Goal: Entertainment & Leisure: Consume media (video, audio)

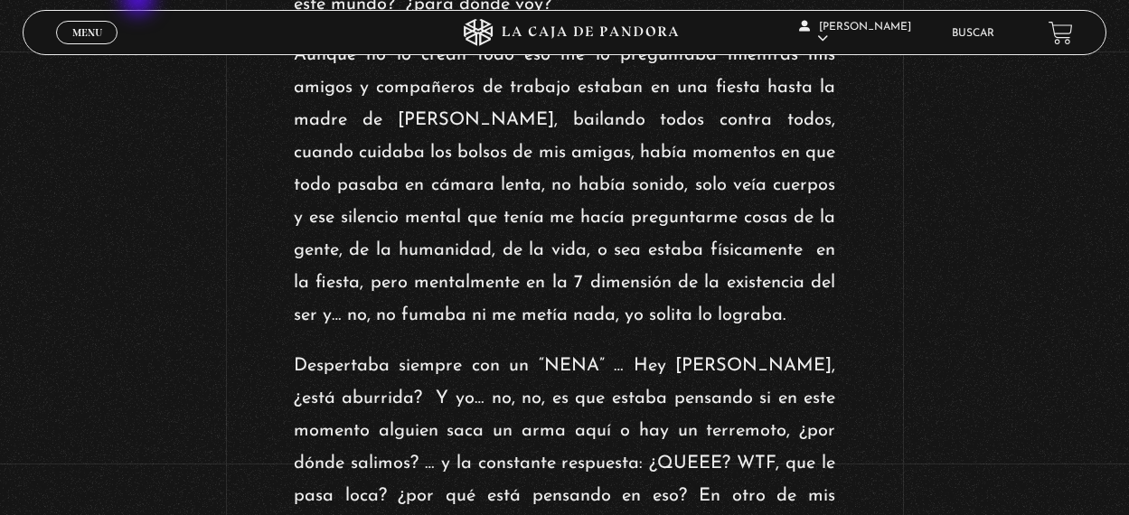
scroll to position [1356, 0]
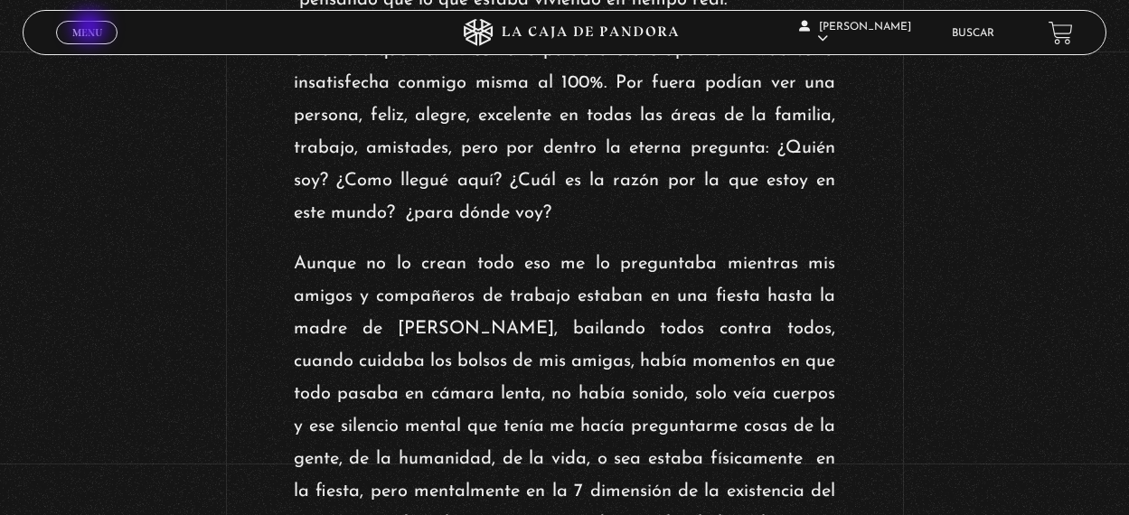
click at [91, 29] on span "Menu" at bounding box center [87, 32] width 30 height 11
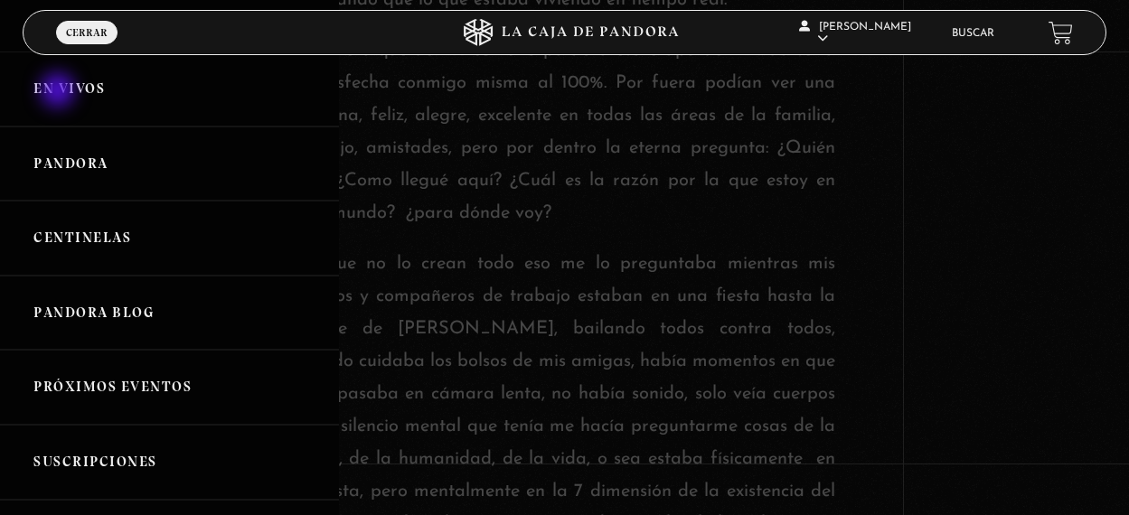
click at [60, 92] on link "En vivos" at bounding box center [169, 89] width 339 height 75
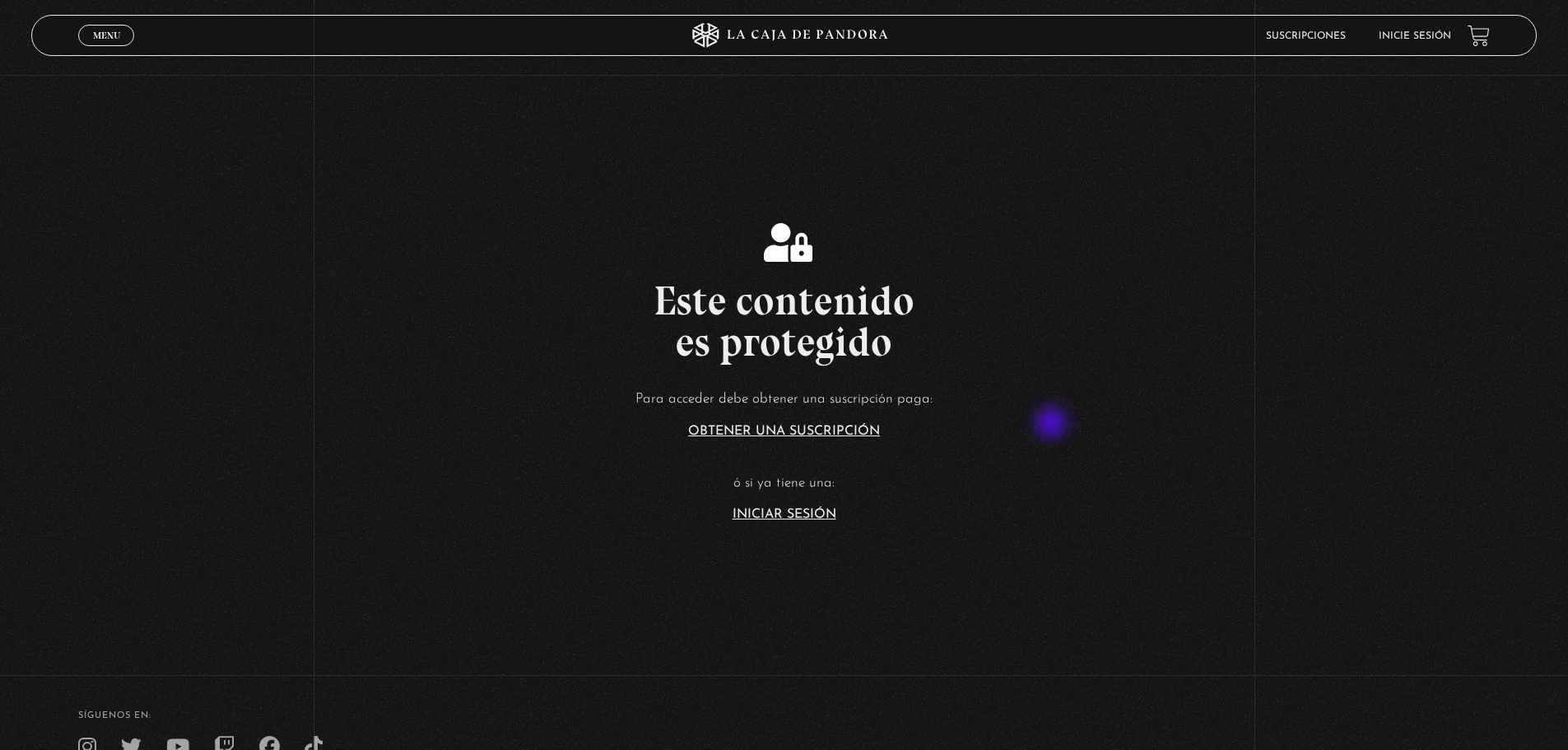
scroll to position [247, 0]
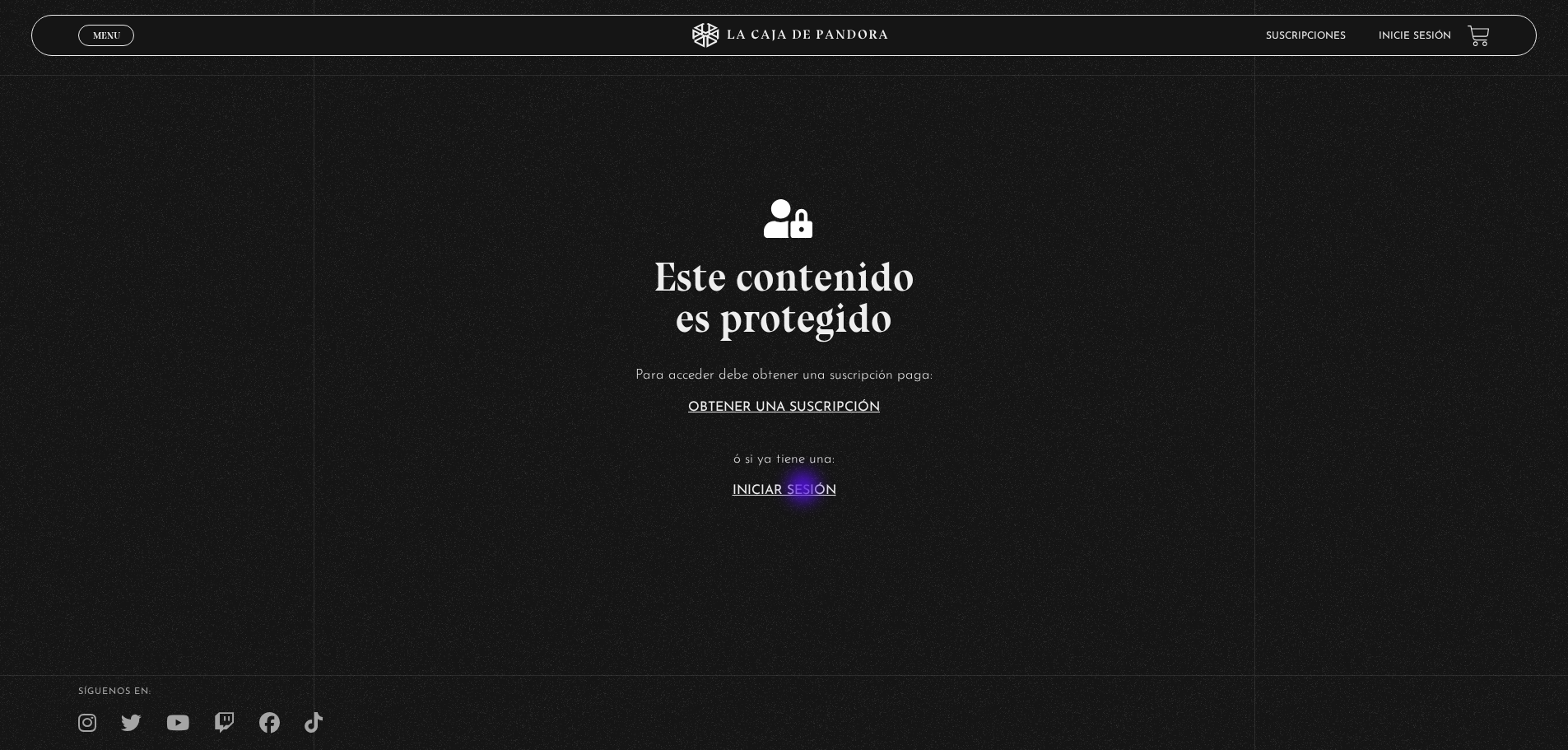
click at [805, 489] on link "Iniciar Sesión" at bounding box center [785, 491] width 104 height 13
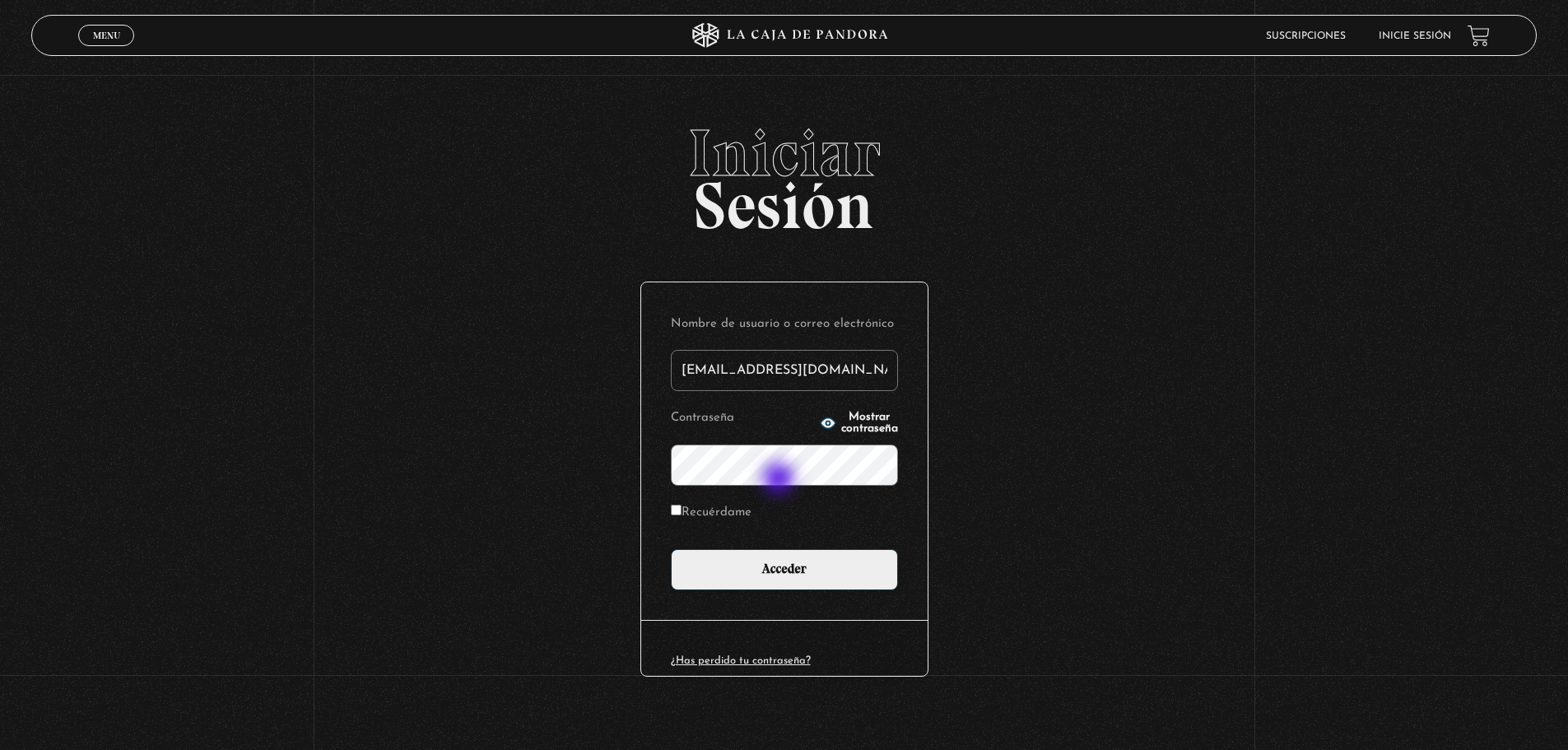
type input "elianaromero3006@gmail.com"
click at [671, 549] on input "Acceder" at bounding box center [785, 569] width 228 height 41
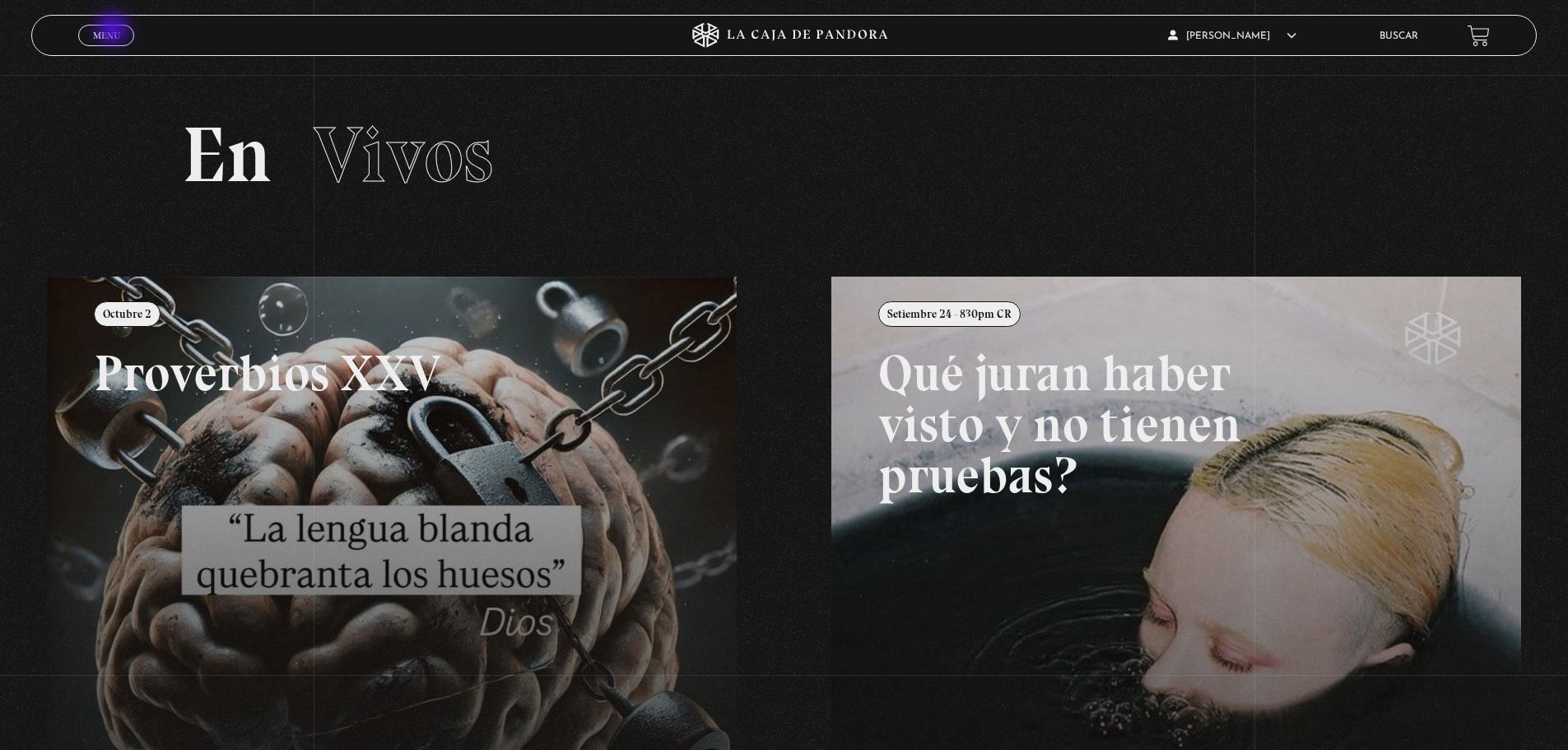
click at [115, 30] on span "Menu" at bounding box center [107, 35] width 27 height 10
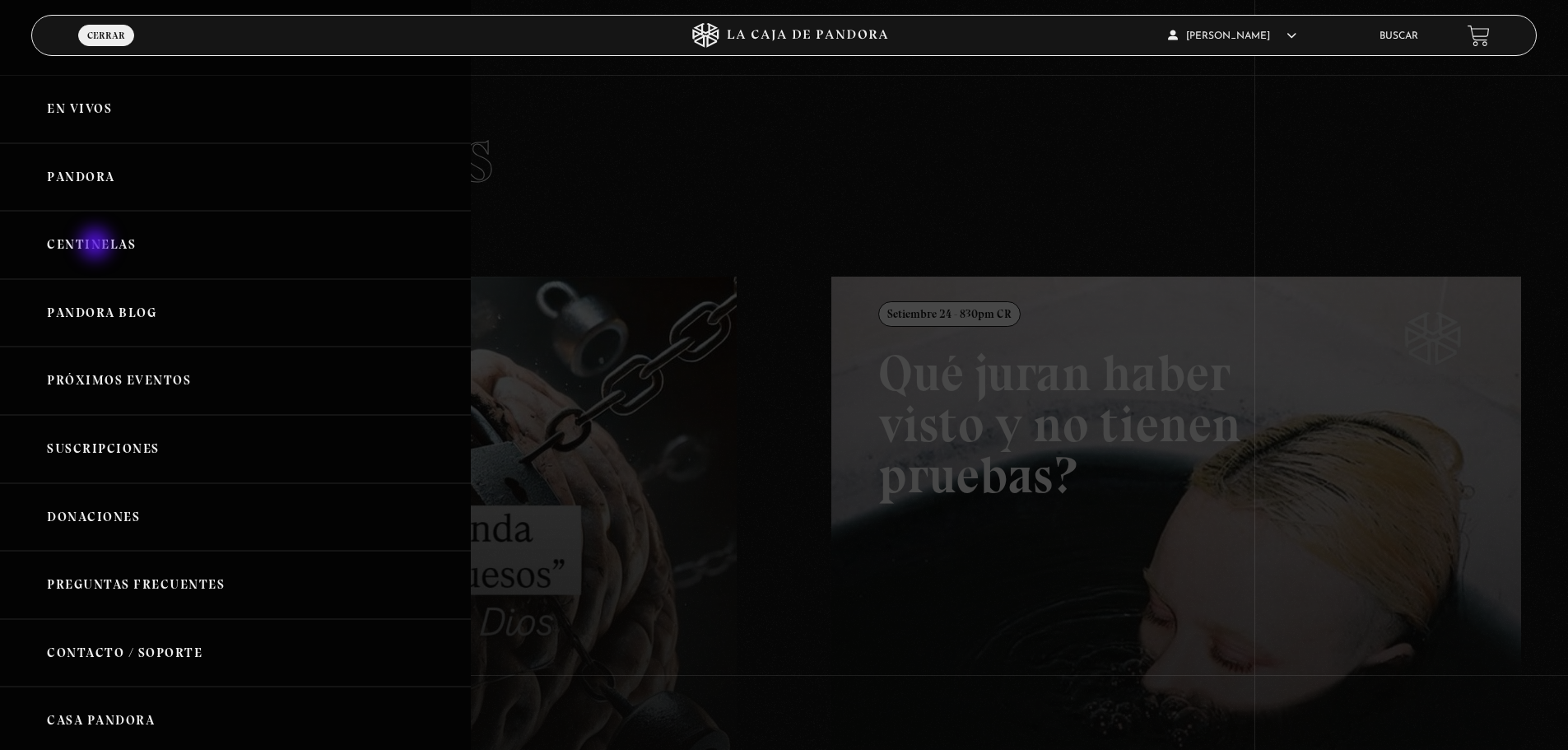
click at [97, 245] on link "Centinelas" at bounding box center [235, 244] width 471 height 68
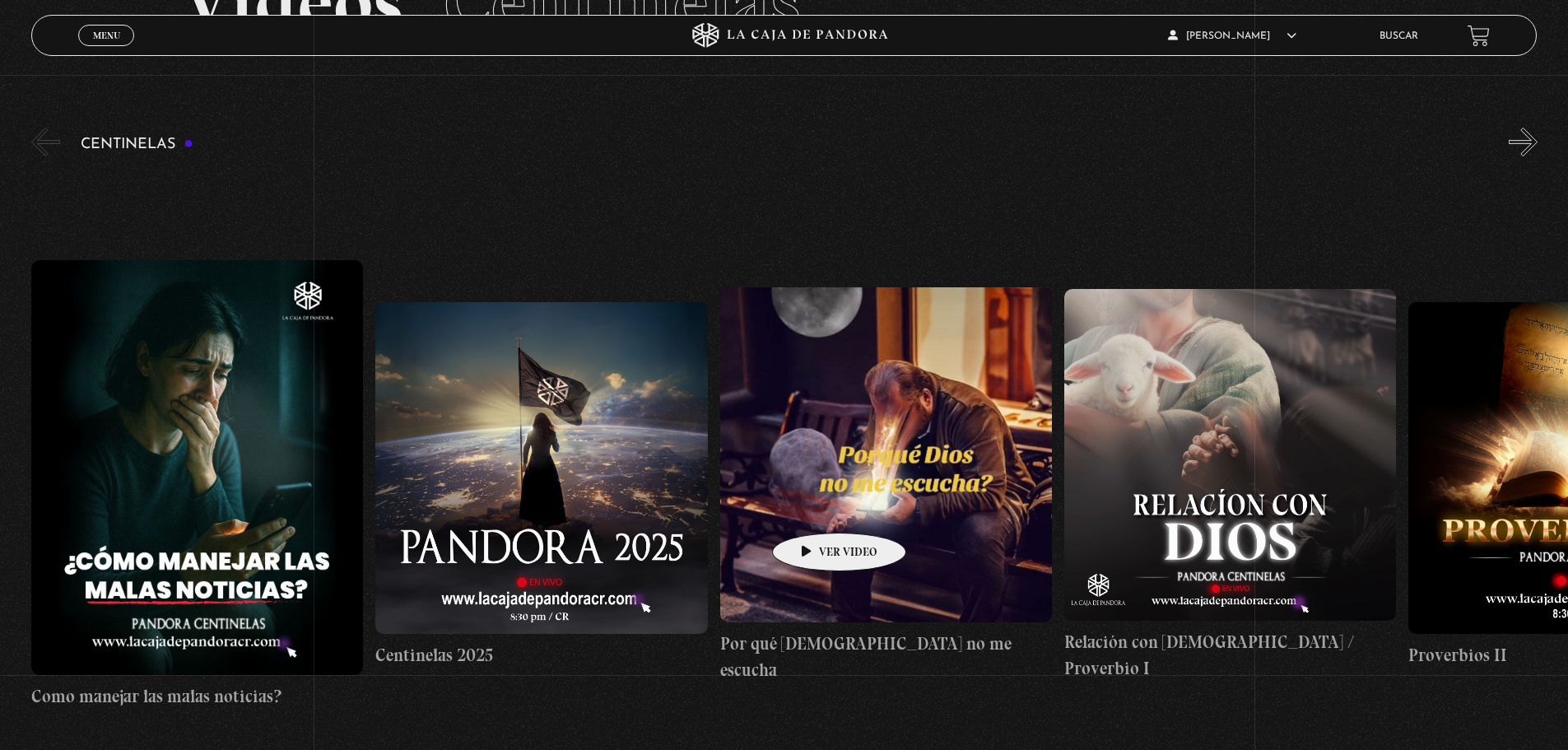
scroll to position [165, 0]
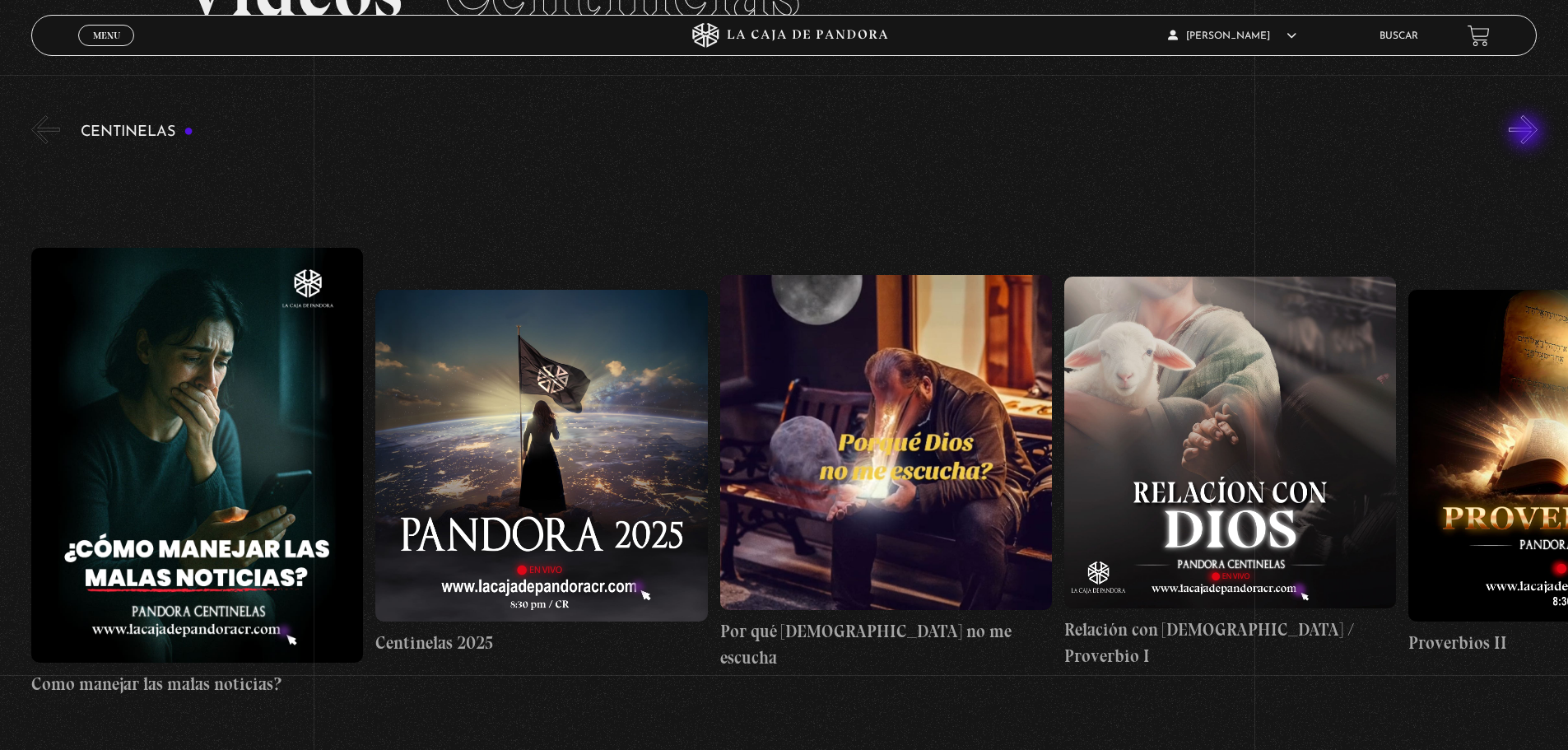
click at [1528, 133] on button "»" at bounding box center [1523, 130] width 29 height 29
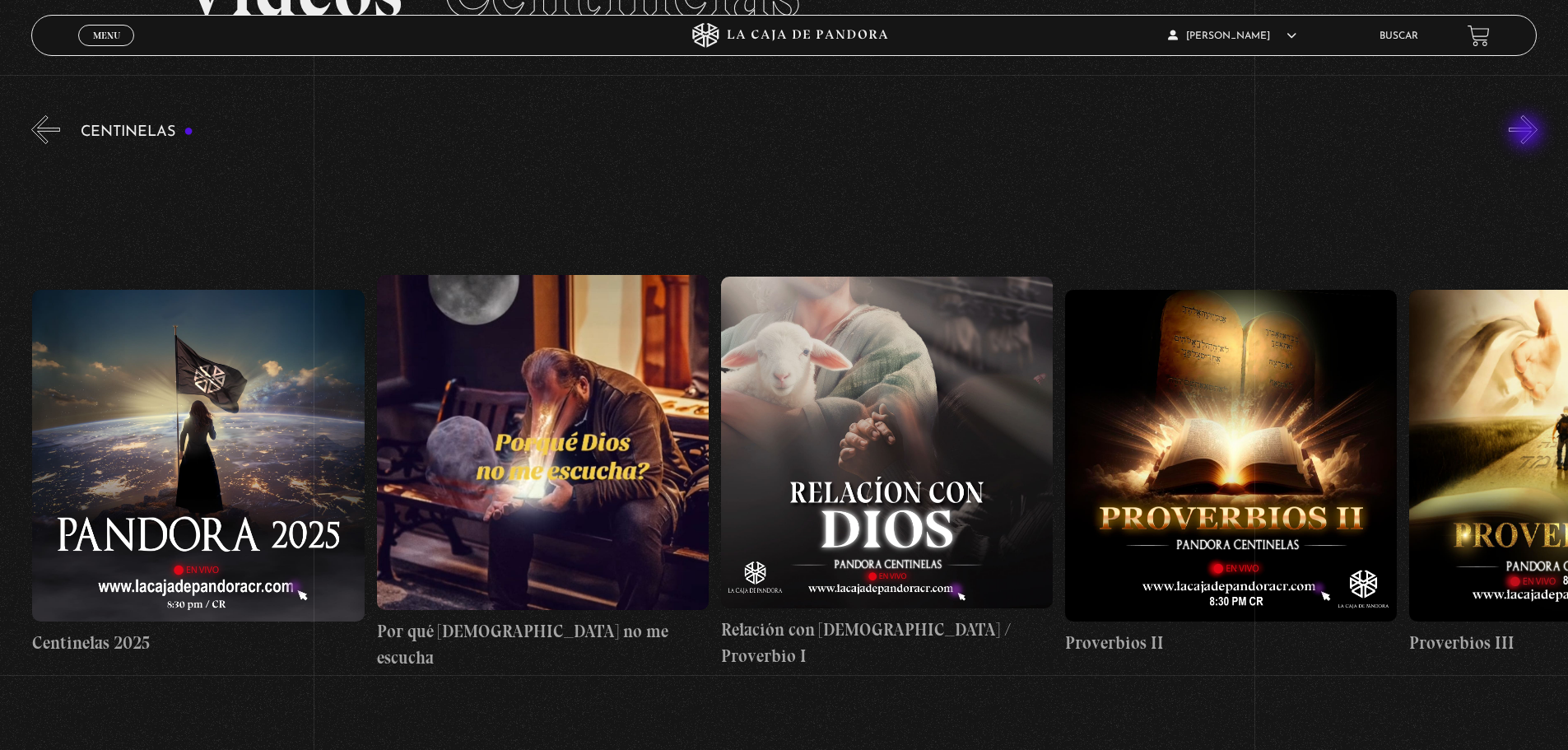
scroll to position [0, 344]
click at [1254, 467] on figure at bounding box center [1230, 455] width 331 height 331
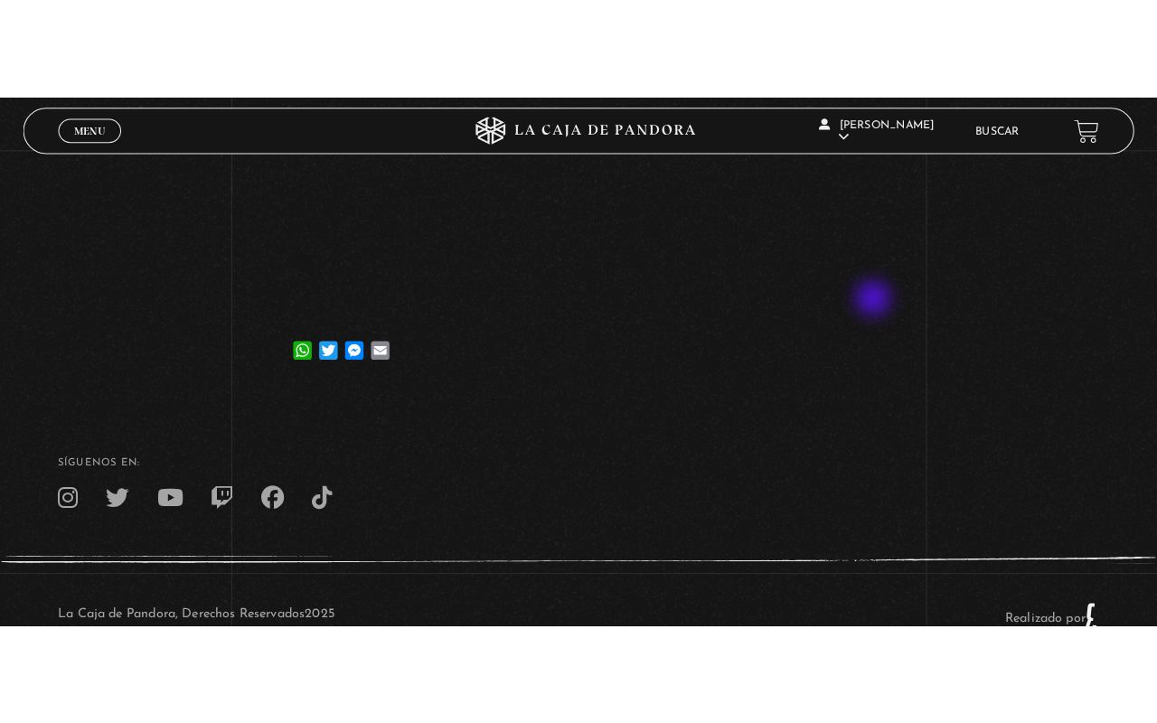
scroll to position [253, 0]
